Goal: Information Seeking & Learning: Learn about a topic

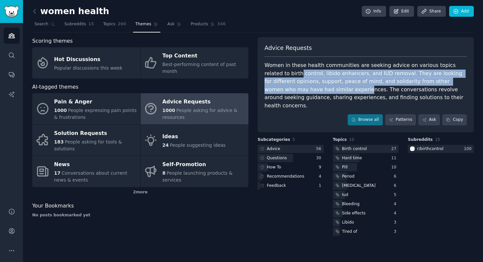
drag, startPoint x: 274, startPoint y: 74, endPoint x: 297, endPoint y: 92, distance: 29.0
click at [298, 92] on div "Women in these health communities are seeking advice on various topics related …" at bounding box center [365, 85] width 202 height 48
click at [297, 92] on div "Women in these health communities are seeking advice on various topics related …" at bounding box center [365, 85] width 202 height 48
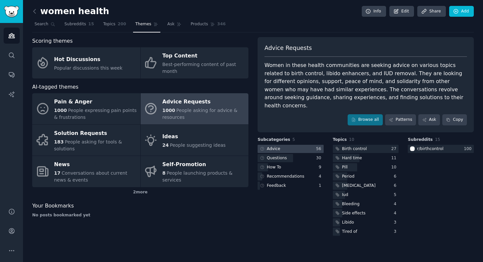
click at [299, 145] on div at bounding box center [290, 149] width 66 height 8
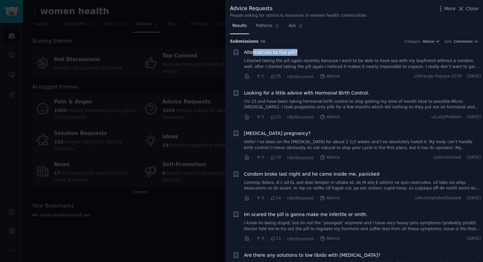
drag, startPoint x: 296, startPoint y: 53, endPoint x: 252, endPoint y: 51, distance: 44.0
click at [252, 51] on div "Alternatives to the pill?" at bounding box center [362, 52] width 237 height 7
click at [252, 51] on span "Alternatives to the pill?" at bounding box center [270, 52] width 53 height 7
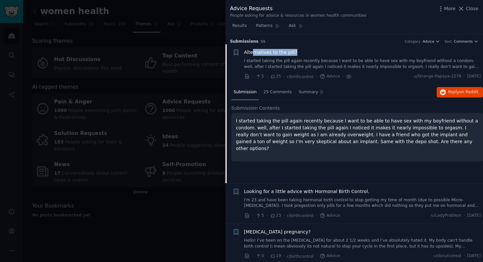
scroll to position [10, 0]
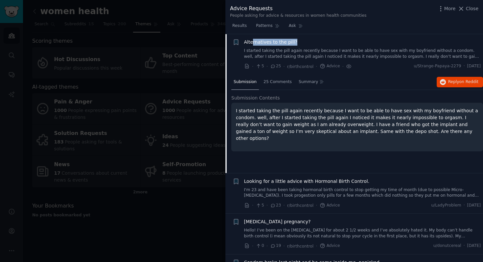
click at [259, 41] on span "Alternatives to the pill?" at bounding box center [270, 42] width 53 height 7
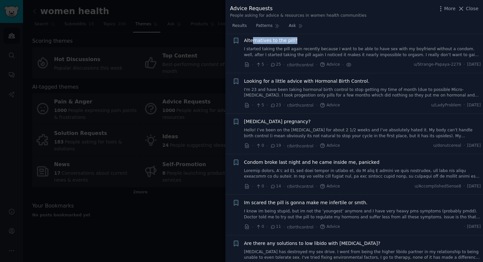
scroll to position [17, 0]
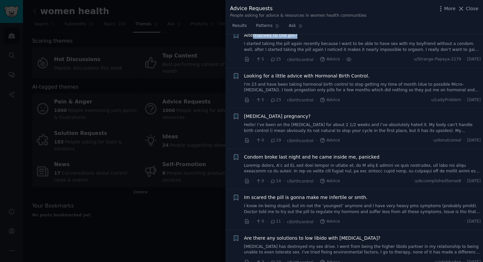
click at [316, 74] on span "Looking for a little advice with Hormonal Birth Control." at bounding box center [306, 76] width 125 height 7
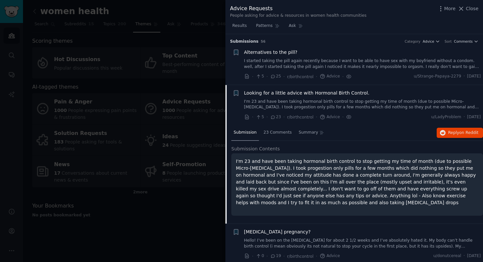
click at [321, 56] on div "Alternatives to the pill? I started taking the pill again recently because I wa…" at bounding box center [362, 59] width 237 height 21
click at [321, 60] on link "I started taking the pill again recently because I want to be able to have sex …" at bounding box center [362, 63] width 237 height 11
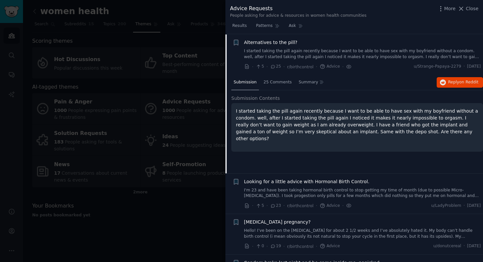
scroll to position [10, 0]
click at [274, 81] on span "25 Comments" at bounding box center [277, 82] width 28 height 6
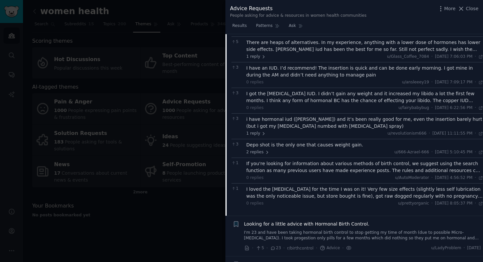
scroll to position [96, 0]
click at [192, 232] on div at bounding box center [241, 131] width 483 height 262
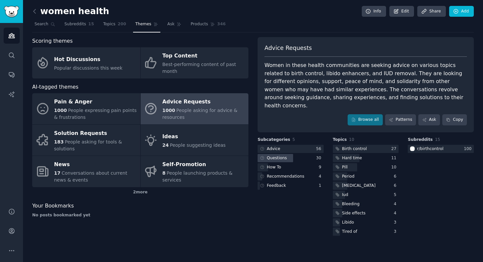
click at [269, 154] on div "Questions" at bounding box center [272, 158] width 31 height 8
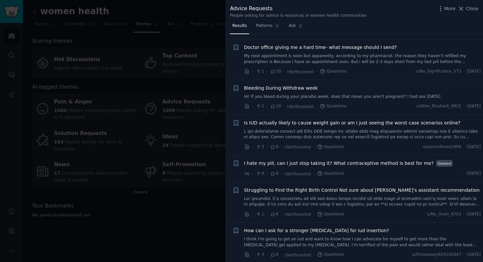
scroll to position [79, 0]
click at [185, 228] on div at bounding box center [241, 131] width 483 height 262
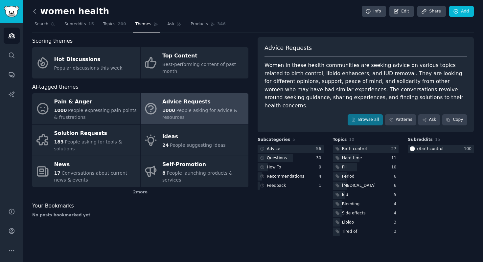
click at [36, 8] on icon at bounding box center [34, 11] width 7 height 7
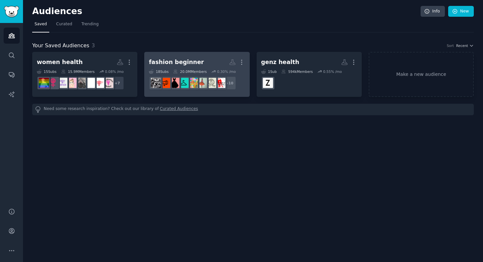
click at [193, 59] on div "fashion beginner" at bounding box center [176, 62] width 55 height 8
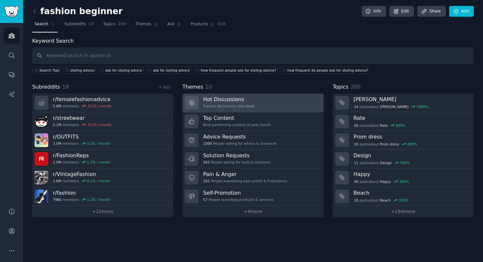
click at [264, 103] on link "Hot Discussions Popular discussions this week" at bounding box center [252, 103] width 141 height 19
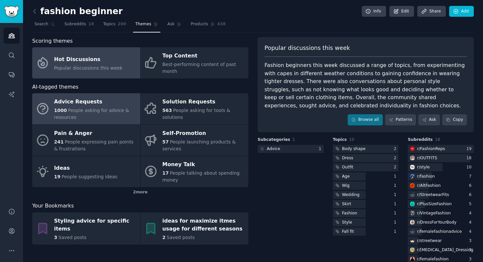
click at [122, 114] on div "1000 People asking for advice & resources" at bounding box center [95, 114] width 83 height 14
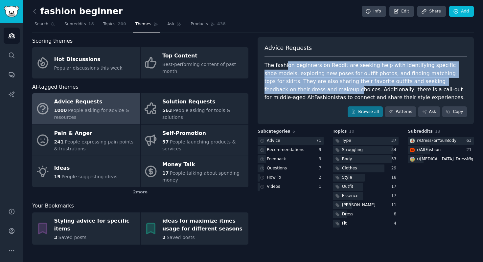
drag, startPoint x: 286, startPoint y: 68, endPoint x: 288, endPoint y: 88, distance: 20.8
click at [288, 88] on div "The fashion beginners on Reddit are seeking help with identifying specific shoe…" at bounding box center [365, 81] width 202 height 40
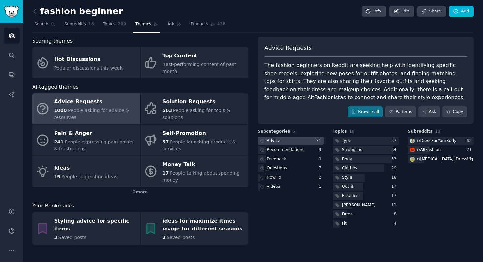
click at [311, 140] on div at bounding box center [290, 141] width 66 height 8
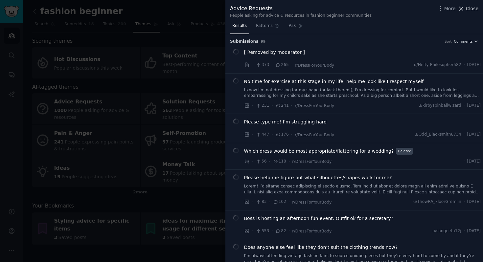
click at [321, 7] on span "Close" at bounding box center [472, 8] width 12 height 7
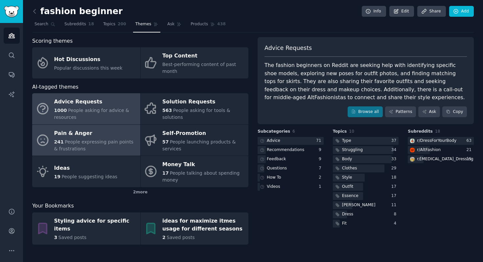
click at [105, 148] on div "241 People expressing pain points & frustrations" at bounding box center [95, 146] width 83 height 14
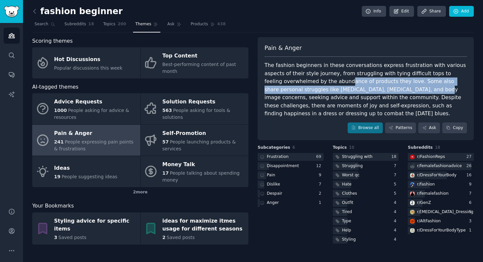
drag, startPoint x: 295, startPoint y: 84, endPoint x: 362, endPoint y: 90, distance: 66.9
click at [321, 90] on div "The fashion beginners in these conversations express frustration with various a…" at bounding box center [365, 89] width 202 height 56
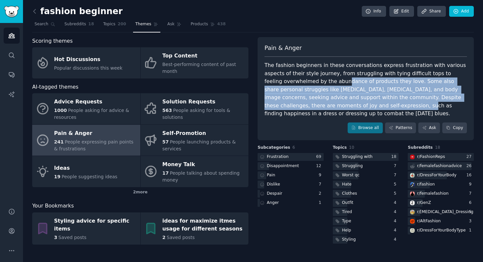
drag, startPoint x: 291, startPoint y: 84, endPoint x: 317, endPoint y: 103, distance: 33.1
click at [317, 103] on div "The fashion beginners in these conversations express frustration with various a…" at bounding box center [365, 89] width 202 height 56
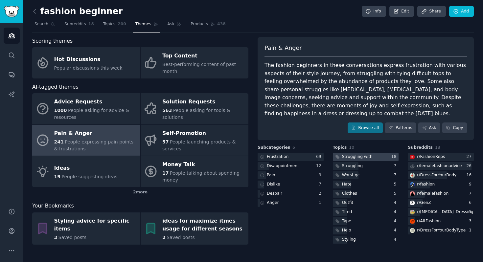
click at [321, 156] on div "Struggling with" at bounding box center [357, 157] width 31 height 6
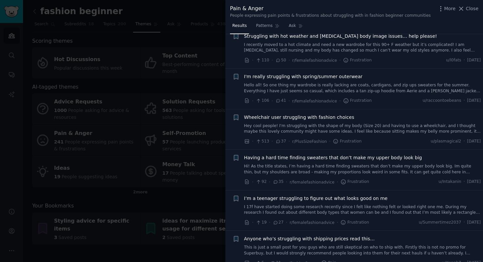
scroll to position [221, 0]
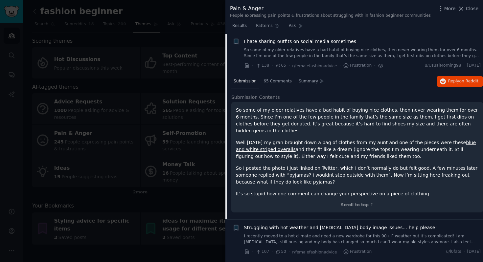
scroll to position [174, 0]
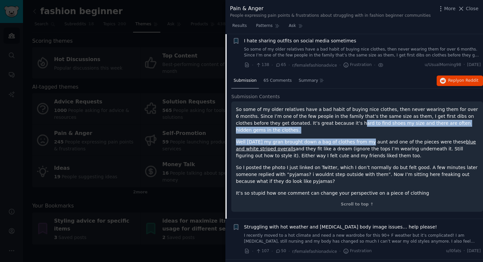
drag, startPoint x: 338, startPoint y: 124, endPoint x: 360, endPoint y: 142, distance: 28.5
click at [360, 142] on div "So some of my older relatives have a bad habit of buying nice clothes, then nev…" at bounding box center [357, 151] width 242 height 91
click at [360, 142] on p "Well [DATE] my gran brought down a bag of clothes from my aunt and one of the p…" at bounding box center [357, 149] width 242 height 21
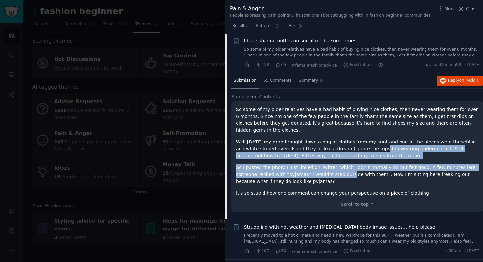
drag, startPoint x: 345, startPoint y: 174, endPoint x: 365, endPoint y: 146, distance: 34.5
click at [365, 146] on div "So some of my older relatives have a bad habit of buying nice clothes, then nev…" at bounding box center [357, 151] width 242 height 91
click at [365, 146] on p "Well [DATE] my gran brought down a bag of clothes from my aunt and one of the p…" at bounding box center [357, 149] width 242 height 21
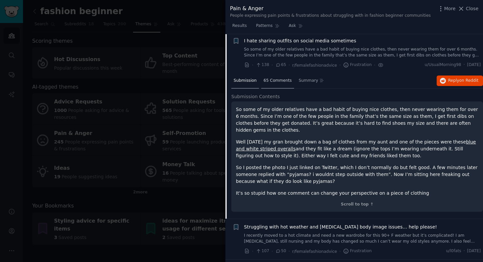
click at [285, 84] on div "65 Comments" at bounding box center [277, 81] width 33 height 16
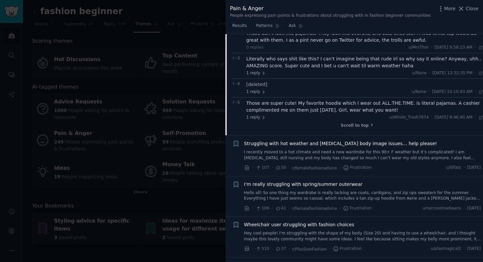
scroll to position [1169, 0]
